Goal: Find specific page/section: Find specific page/section

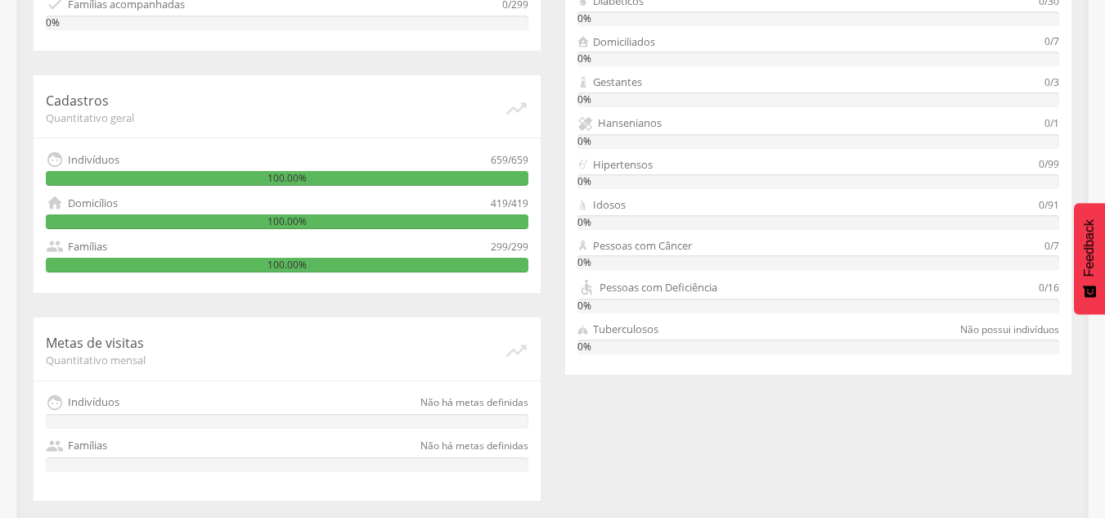
scroll to position [521, 0]
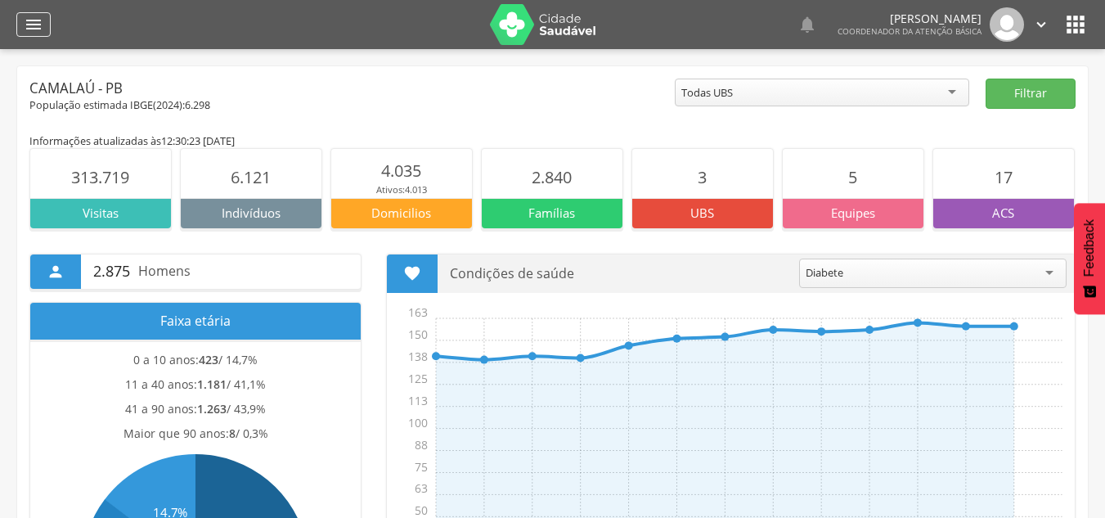
click at [29, 20] on icon "" at bounding box center [34, 25] width 20 height 20
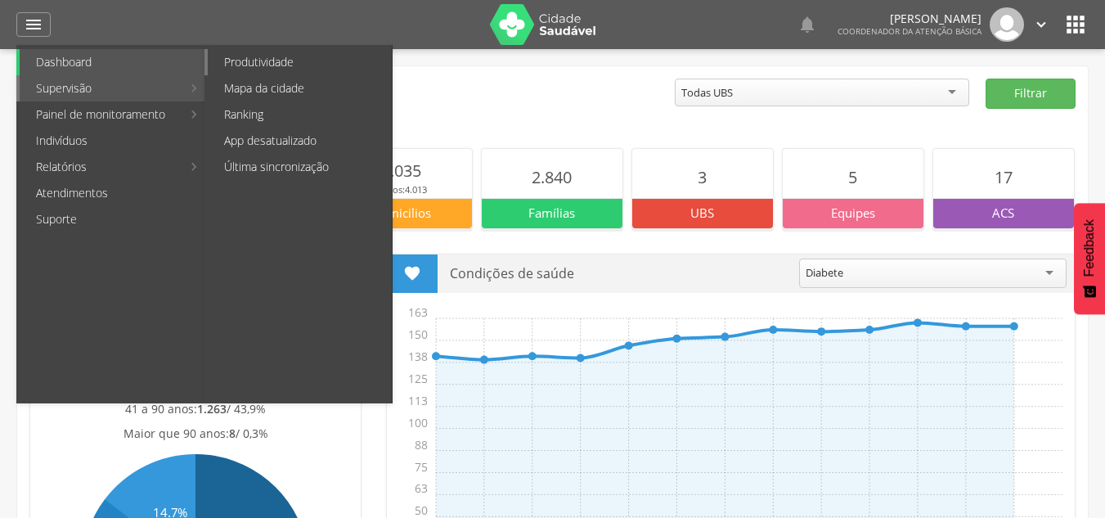
click at [280, 62] on link "Produtividade" at bounding box center [300, 62] width 184 height 26
type input "**********"
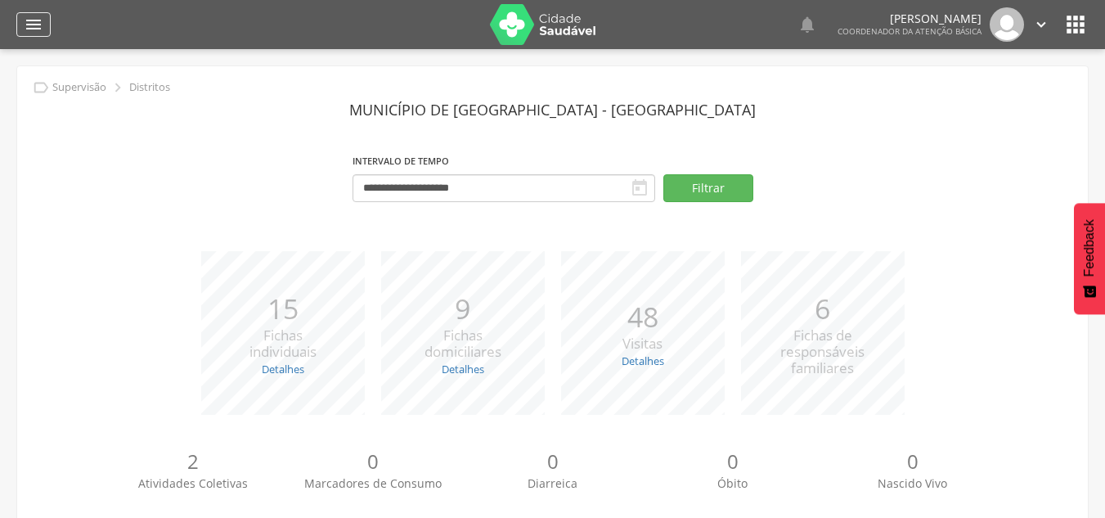
click at [25, 24] on icon "" at bounding box center [34, 25] width 20 height 20
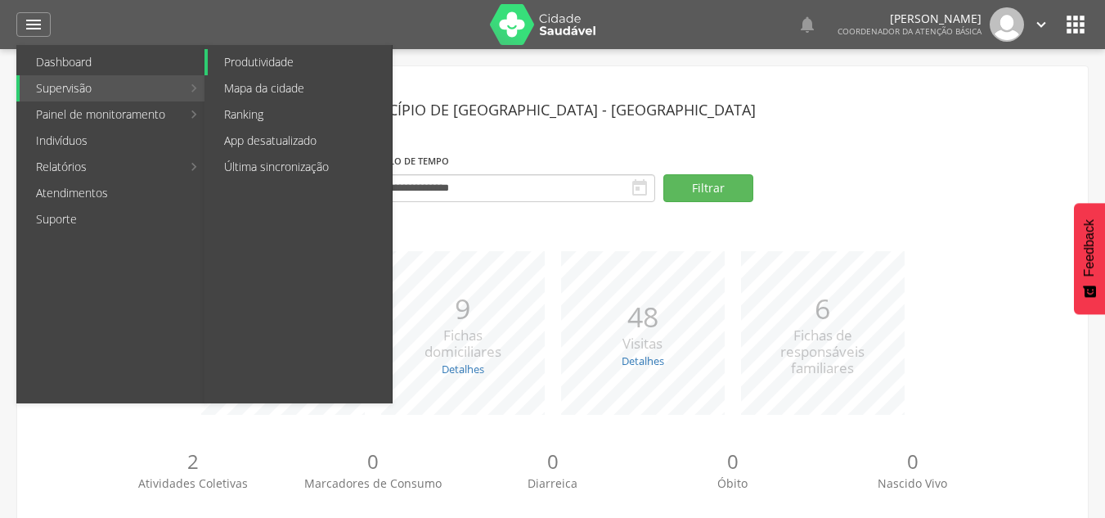
click at [259, 62] on link "Produtividade" at bounding box center [300, 62] width 184 height 26
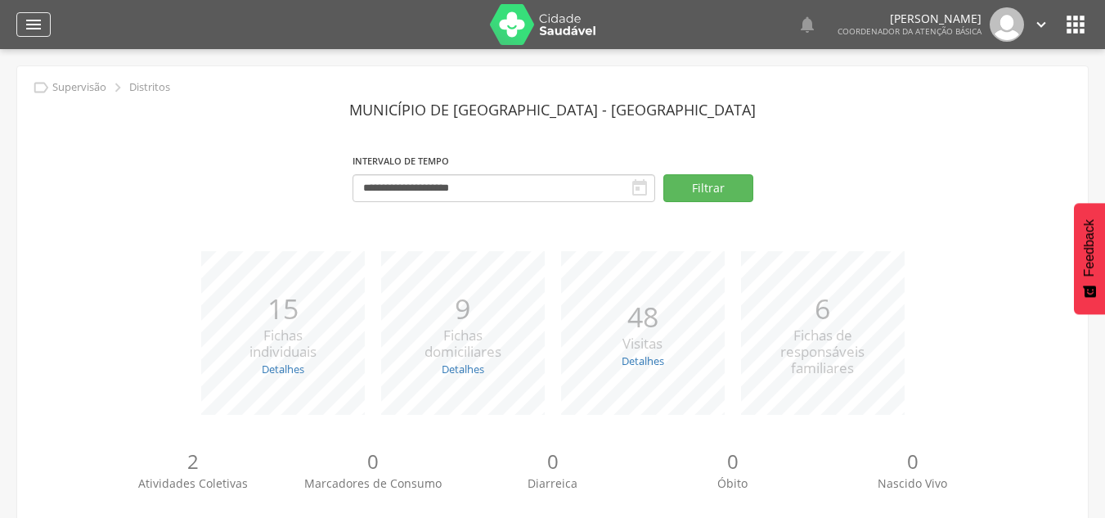
click at [39, 22] on icon "" at bounding box center [34, 25] width 20 height 20
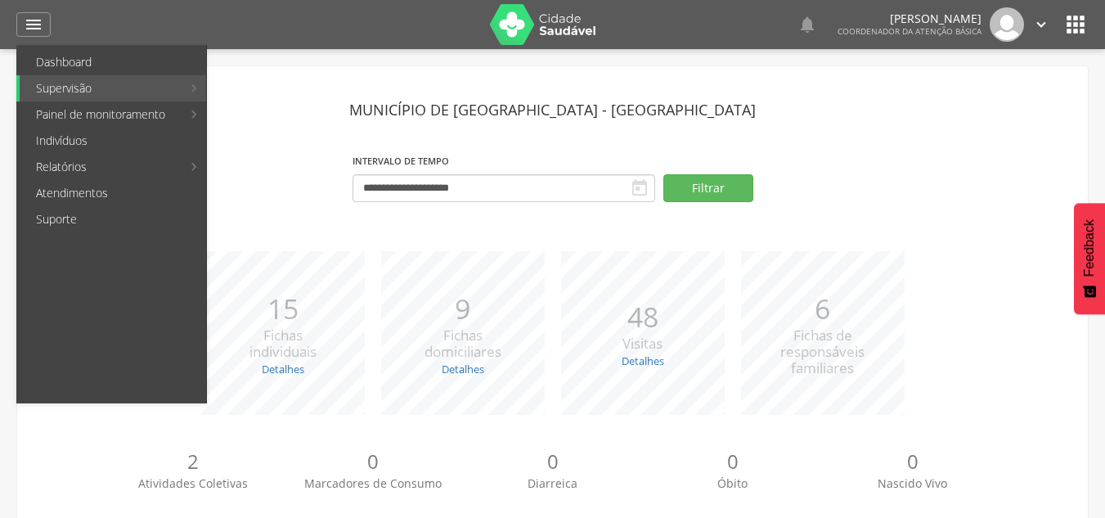
click at [1079, 20] on icon "" at bounding box center [1075, 24] width 26 height 26
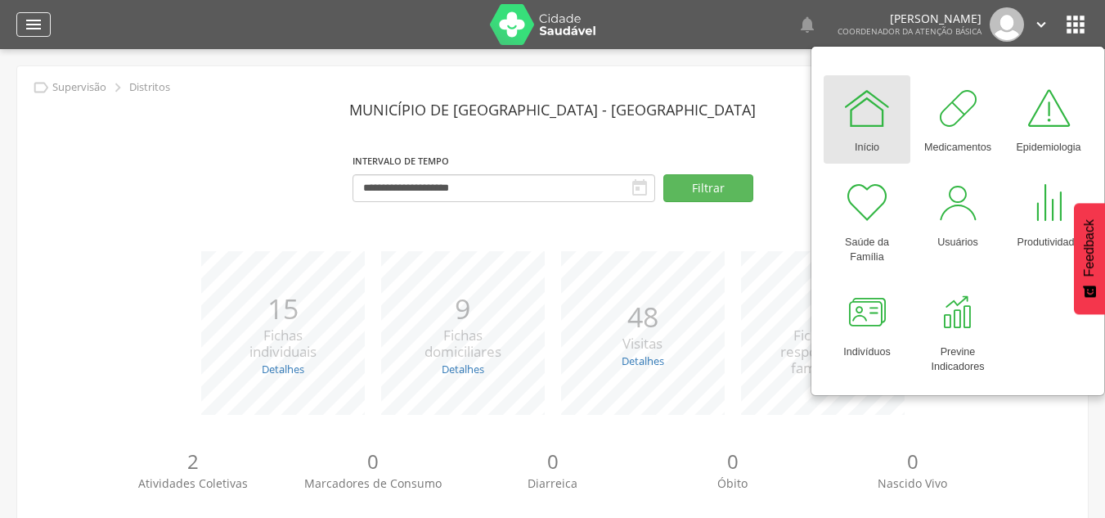
click at [43, 20] on icon "" at bounding box center [34, 25] width 20 height 20
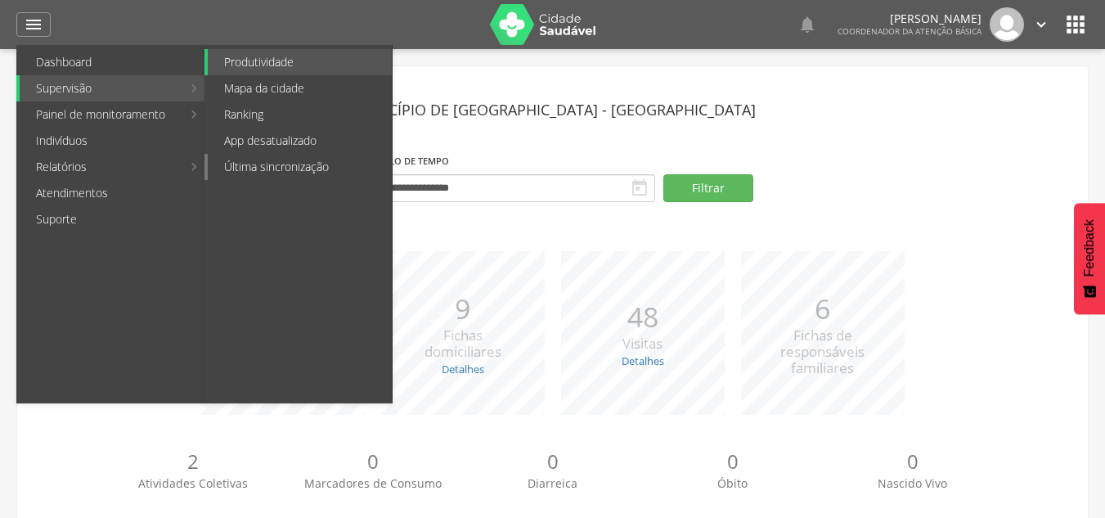
click at [285, 169] on link "Última sincronização" at bounding box center [300, 167] width 184 height 26
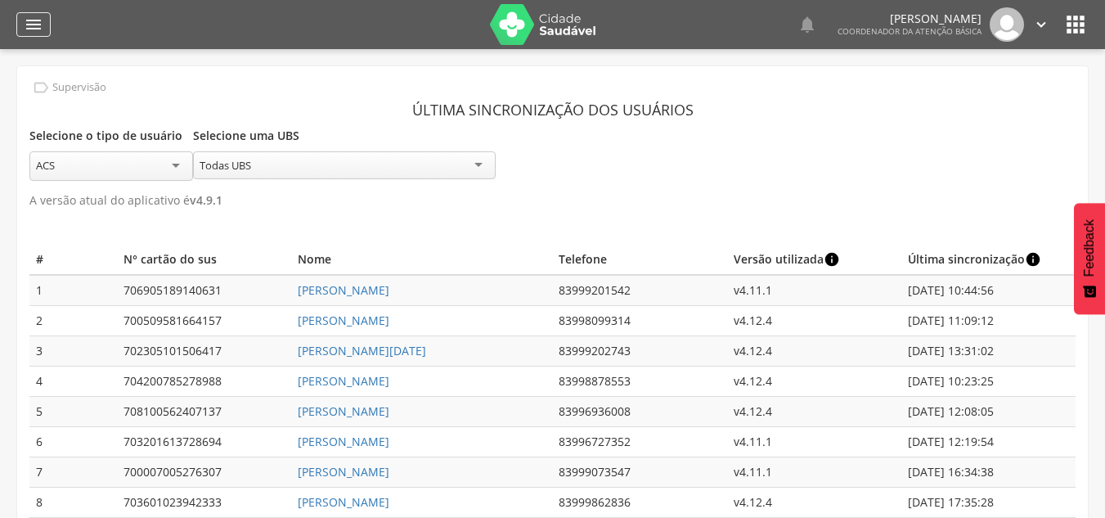
click at [33, 25] on icon "" at bounding box center [34, 25] width 20 height 20
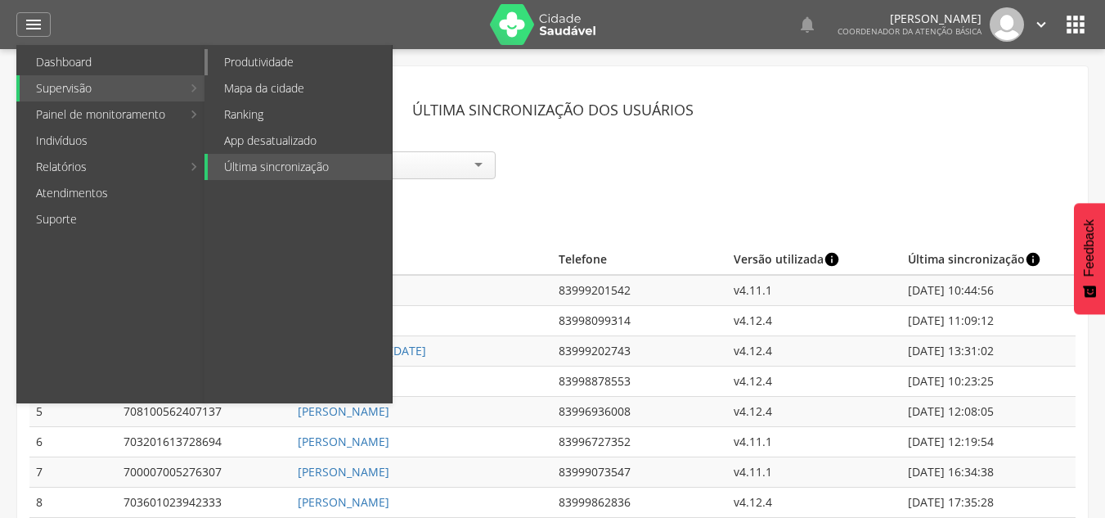
click at [282, 62] on link "Produtividade" at bounding box center [300, 62] width 184 height 26
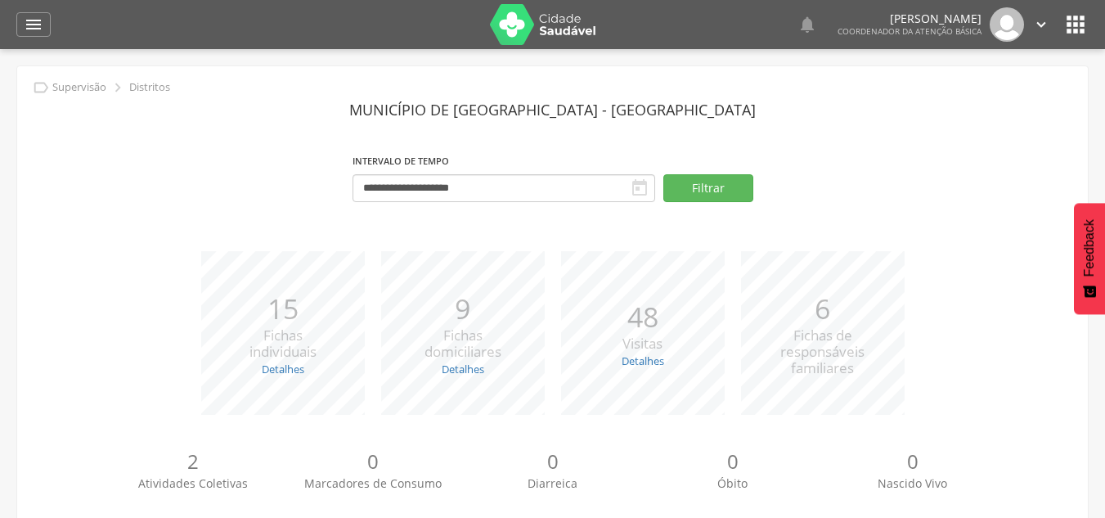
click at [1080, 25] on icon "" at bounding box center [1075, 24] width 26 height 26
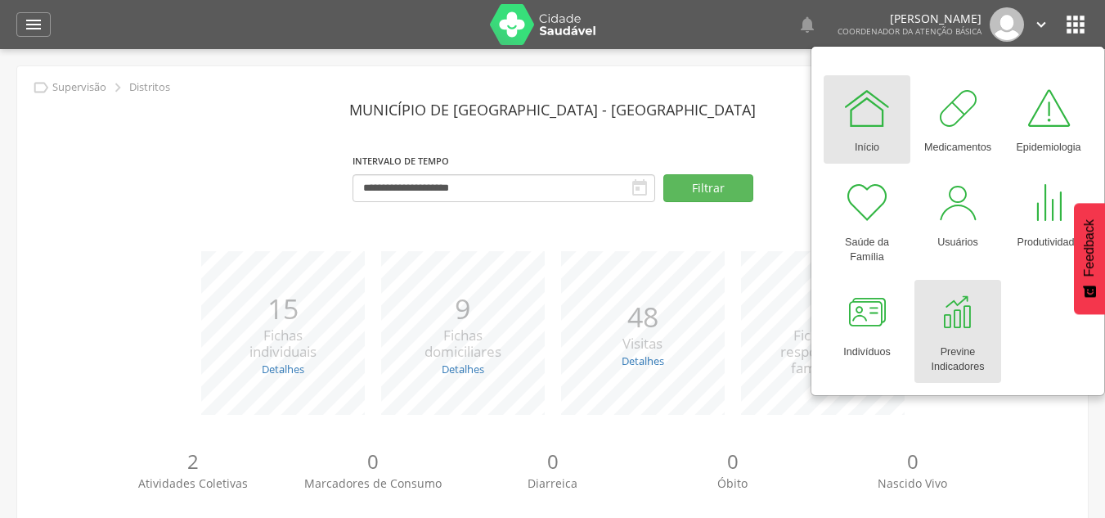
click at [974, 345] on div "Previne Indicadores" at bounding box center [958, 356] width 70 height 38
